Goal: Task Accomplishment & Management: Manage account settings

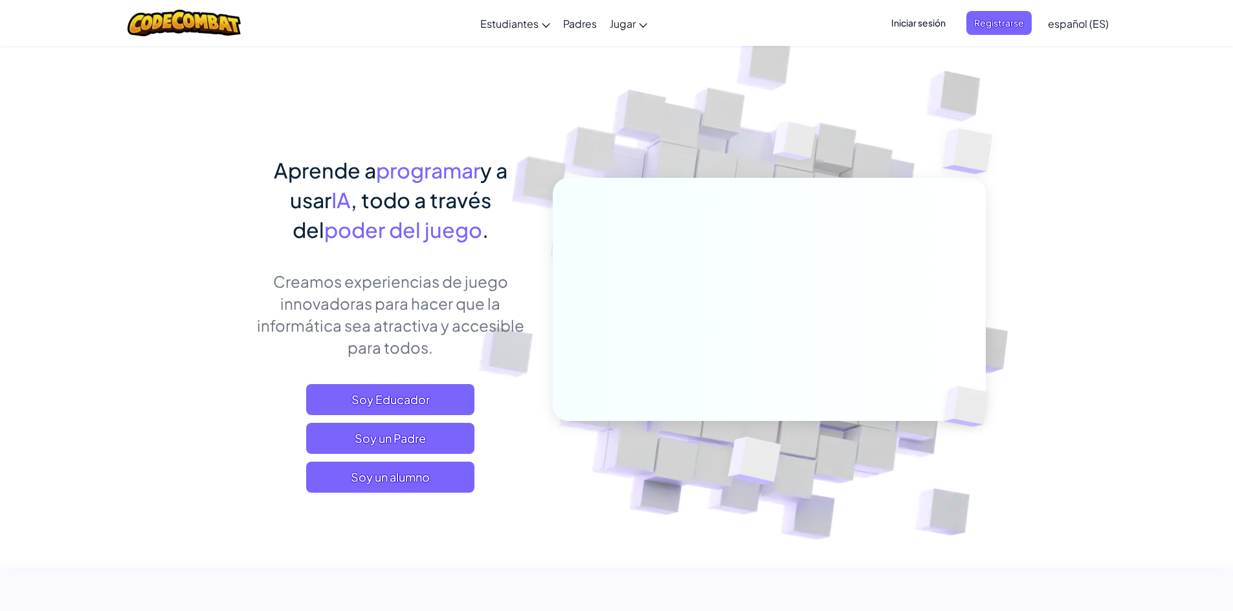
click at [918, 19] on span "Iniciar sesión" at bounding box center [918, 23] width 70 height 24
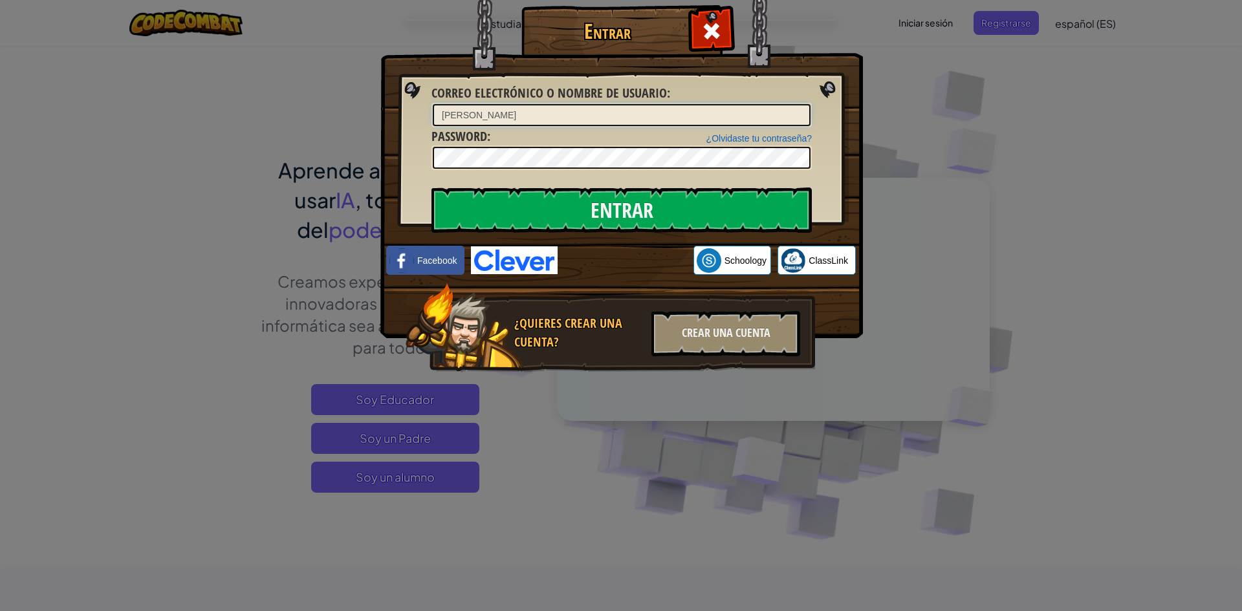
type input "[PERSON_NAME]"
click at [639, 195] on input "Entrar" at bounding box center [622, 210] width 380 height 45
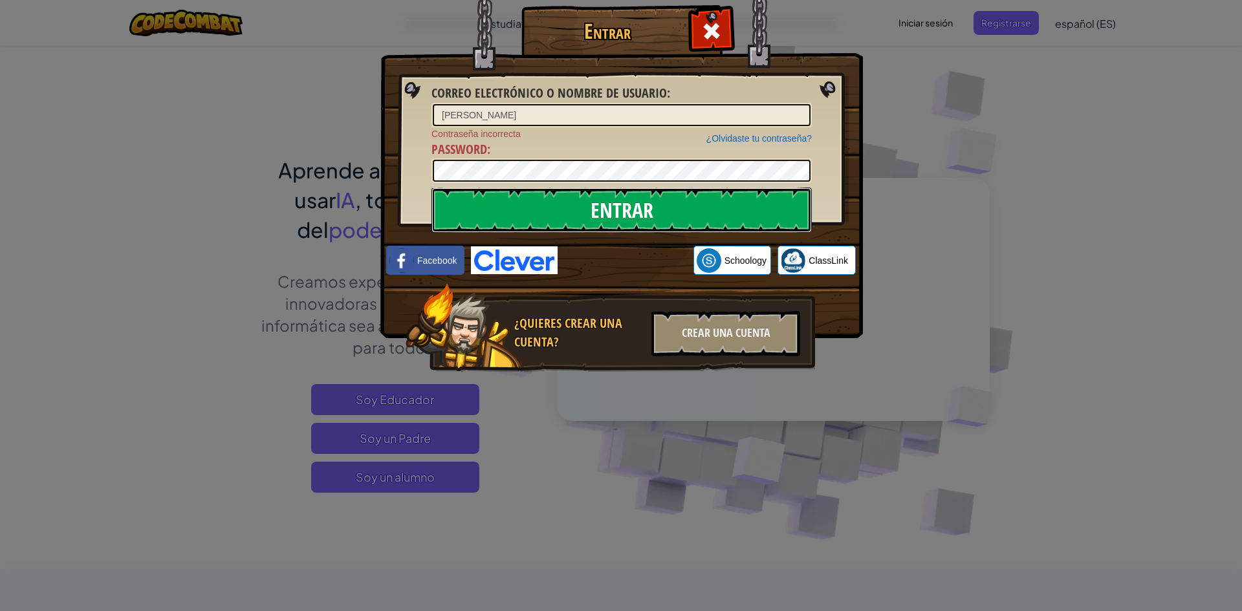
click at [639, 195] on input "Entrar" at bounding box center [622, 210] width 380 height 45
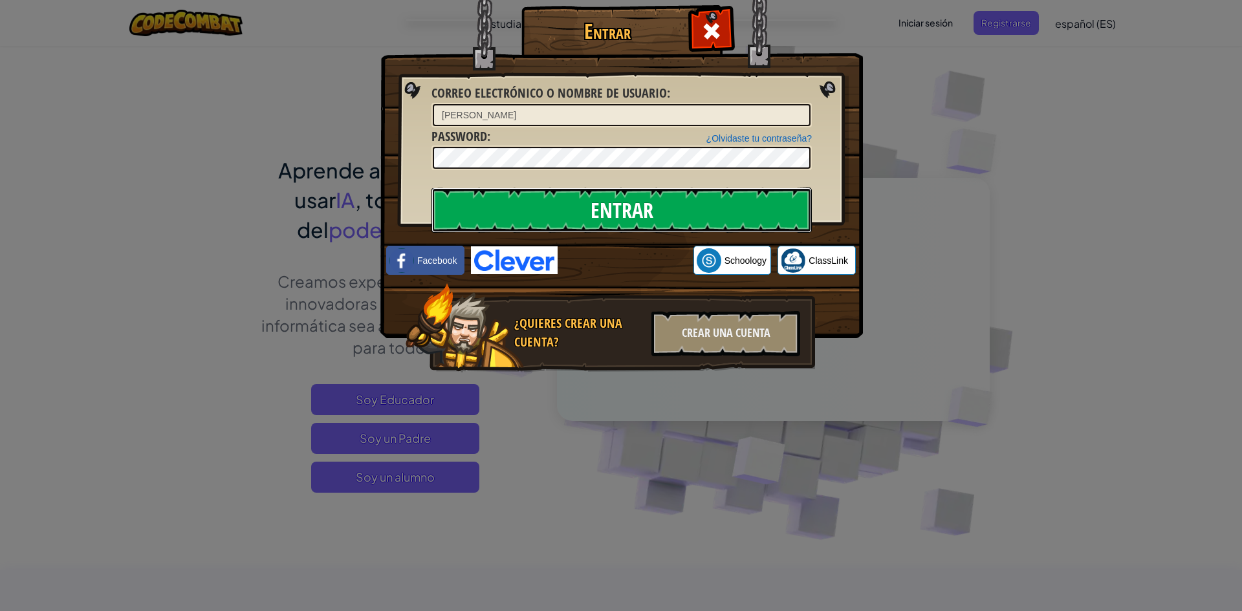
click at [639, 195] on input "Entrar" at bounding box center [622, 210] width 380 height 45
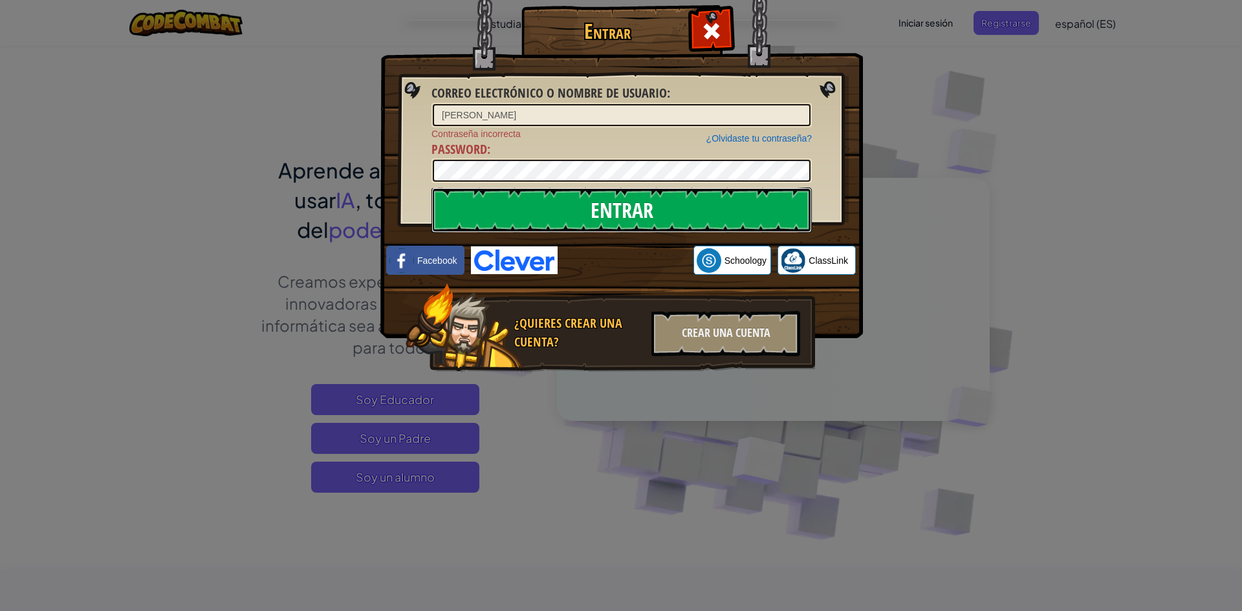
click at [639, 195] on input "Entrar" at bounding box center [622, 210] width 380 height 45
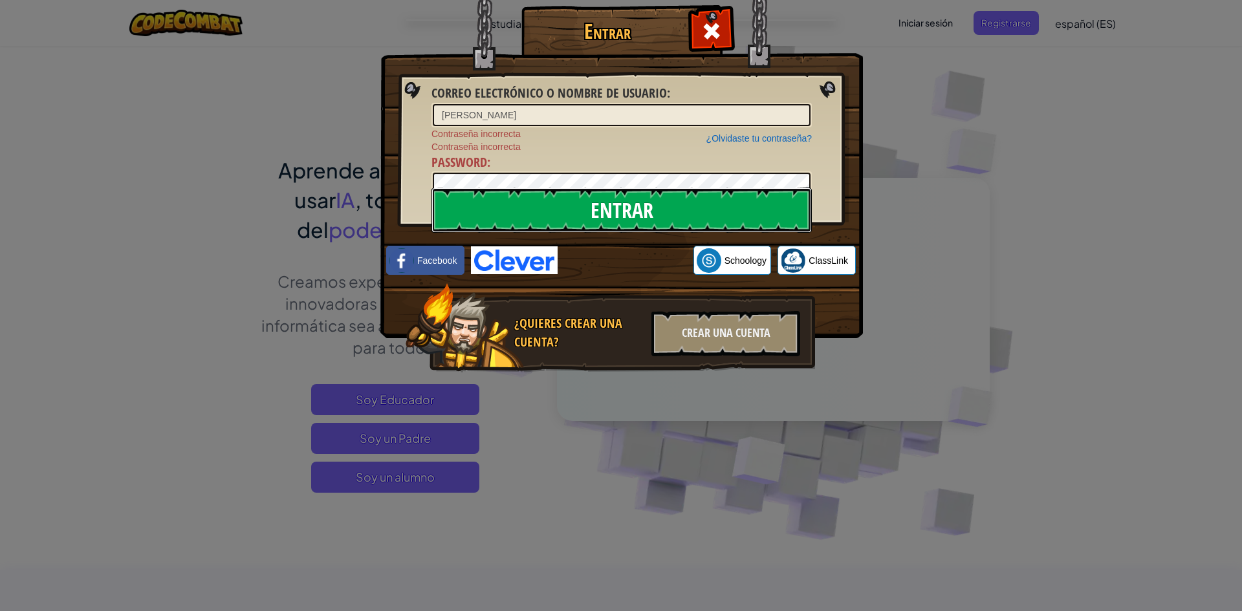
click at [639, 195] on input "Entrar" at bounding box center [622, 210] width 380 height 45
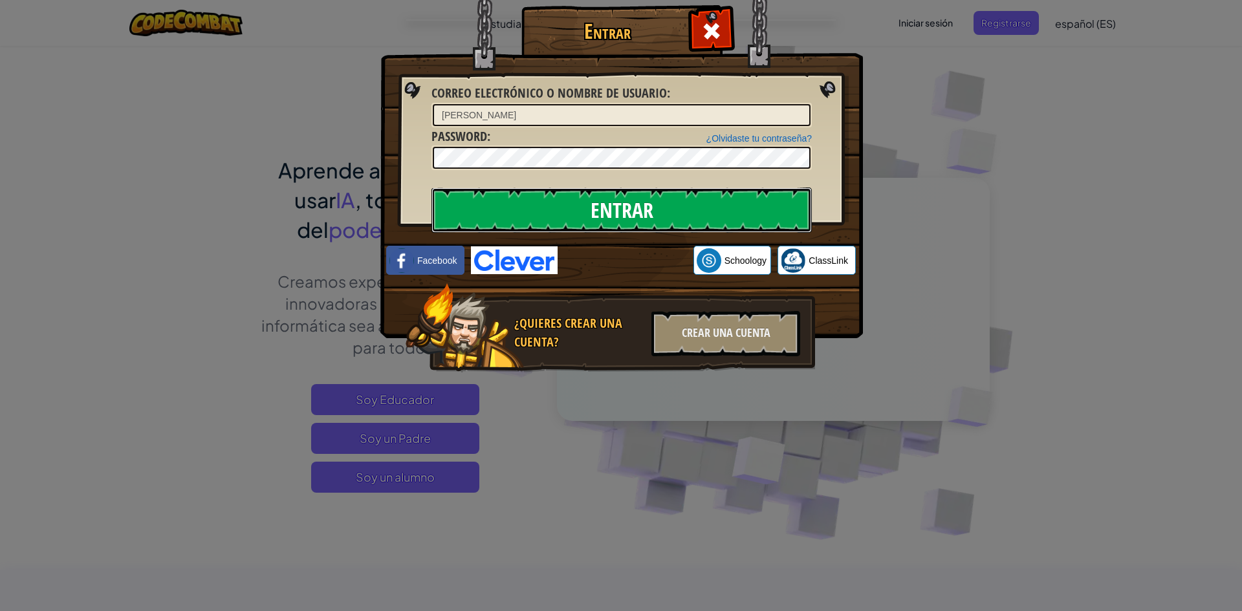
click at [639, 195] on input "Entrar" at bounding box center [622, 210] width 380 height 45
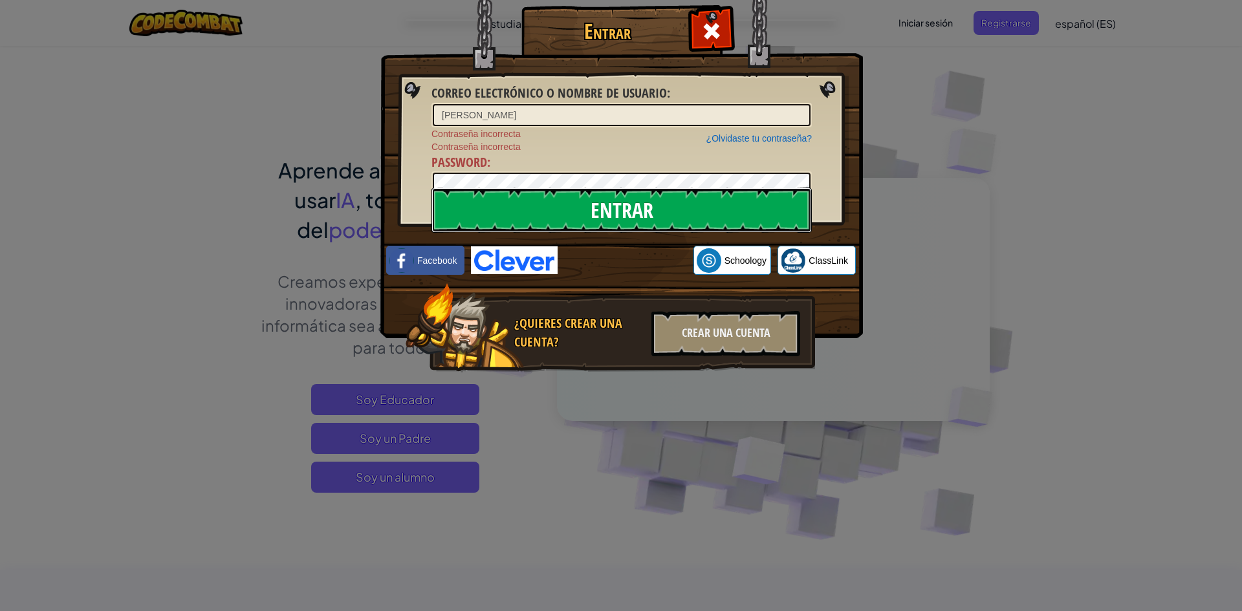
click at [639, 195] on input "Entrar" at bounding box center [622, 210] width 380 height 45
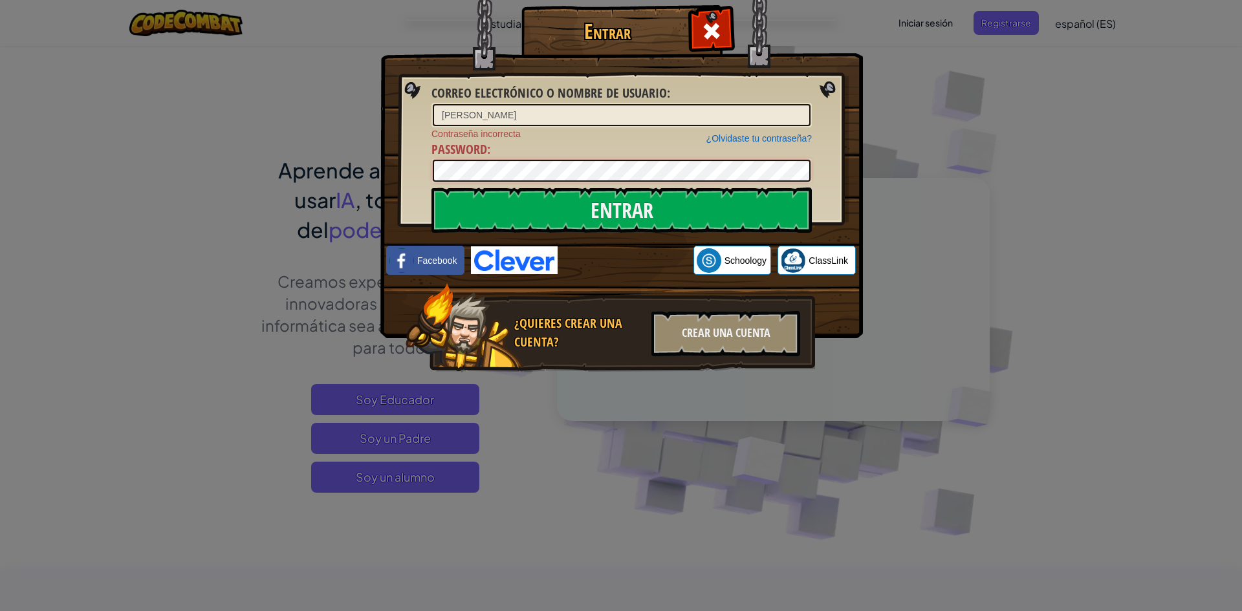
click at [406, 180] on div "Entrar Correo electrónico o nombre de usuario : [PERSON_NAME] ¿Olvidaste tu con…" at bounding box center [621, 207] width 431 height 377
click at [432, 188] on input "Entrar" at bounding box center [622, 210] width 380 height 45
